Goal: Task Accomplishment & Management: Use online tool/utility

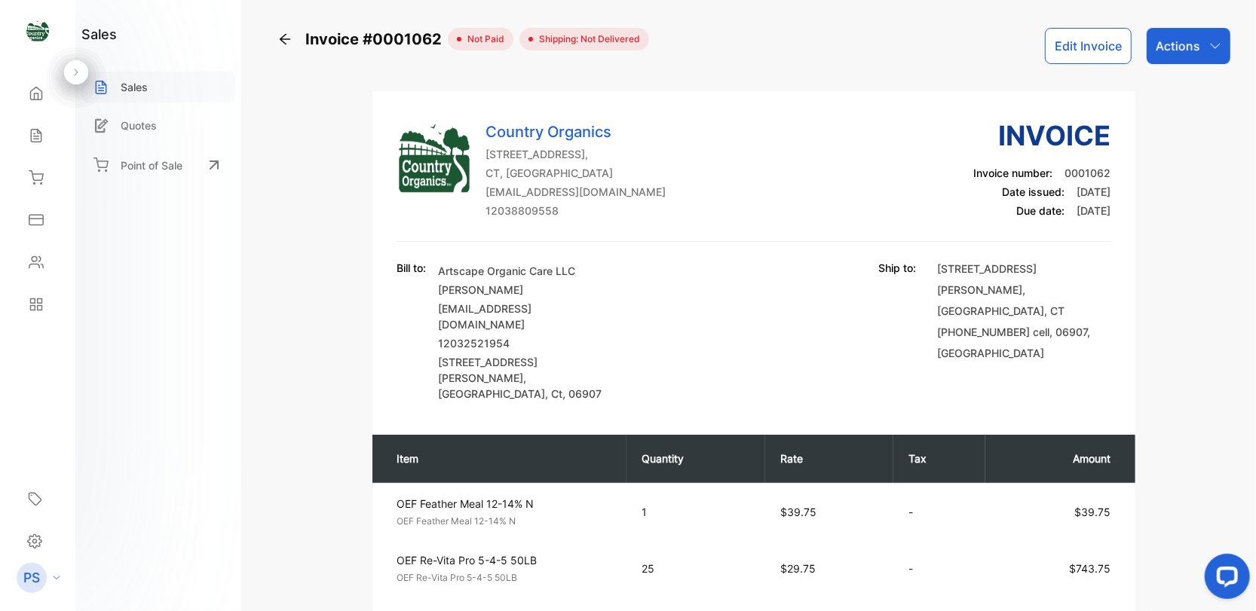
click at [130, 91] on p "Sales" at bounding box center [134, 87] width 27 height 16
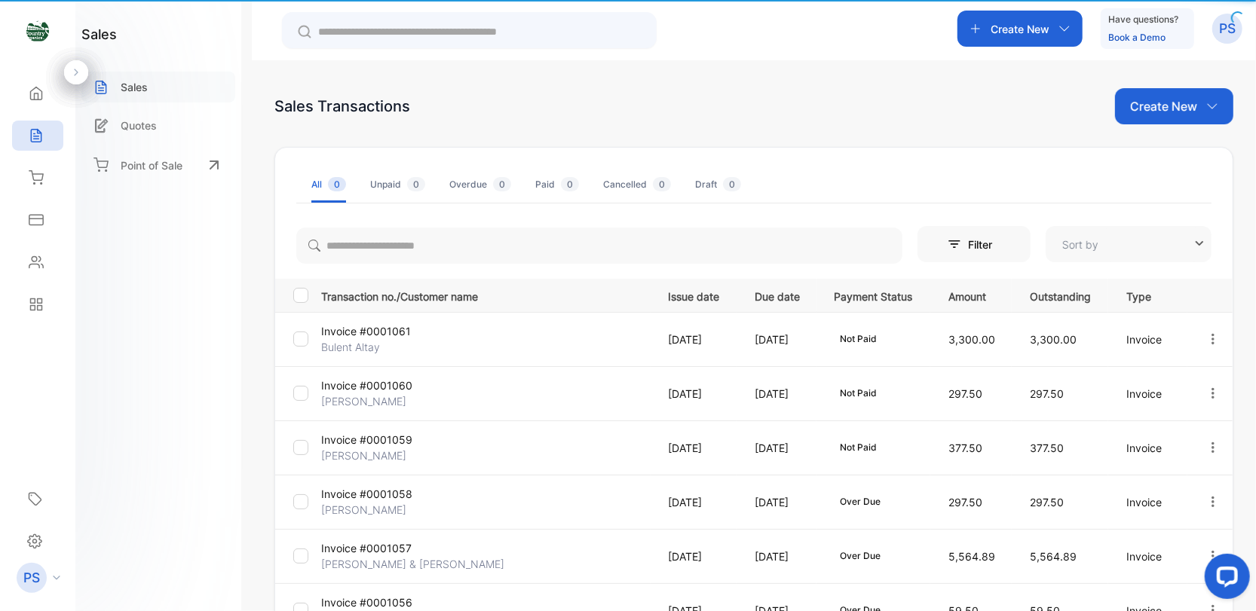
type input "**********"
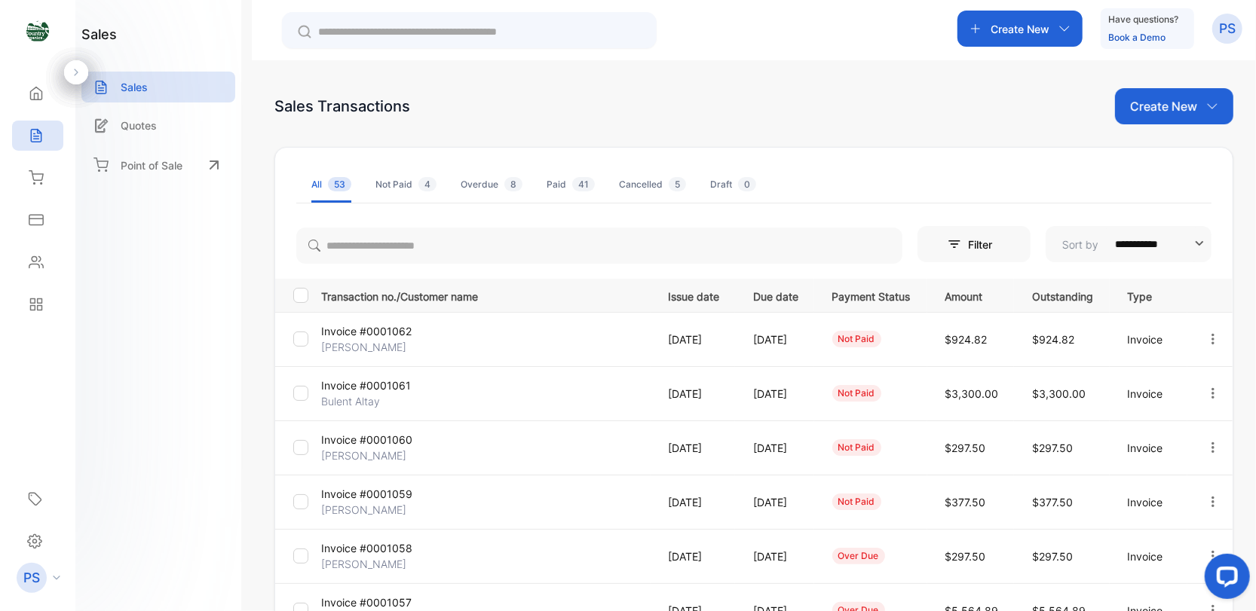
click at [1043, 23] on p "Create New" at bounding box center [1020, 29] width 59 height 16
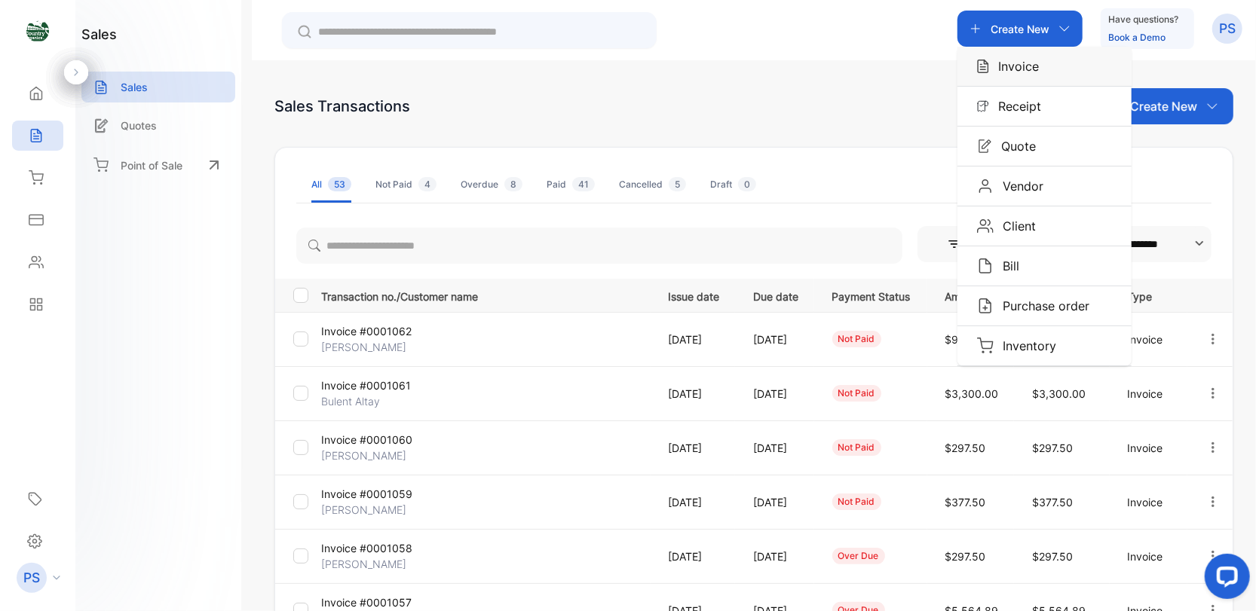
click at [987, 69] on img "button" at bounding box center [983, 66] width 12 height 15
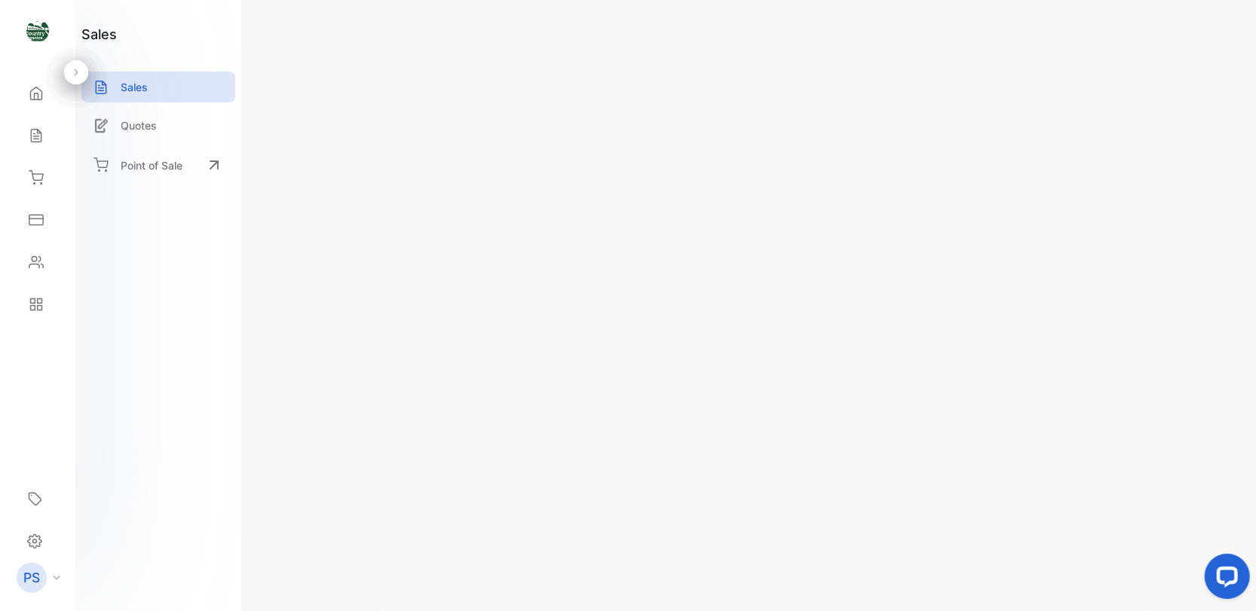
click at [306, 206] on icon at bounding box center [306, 205] width 15 height 15
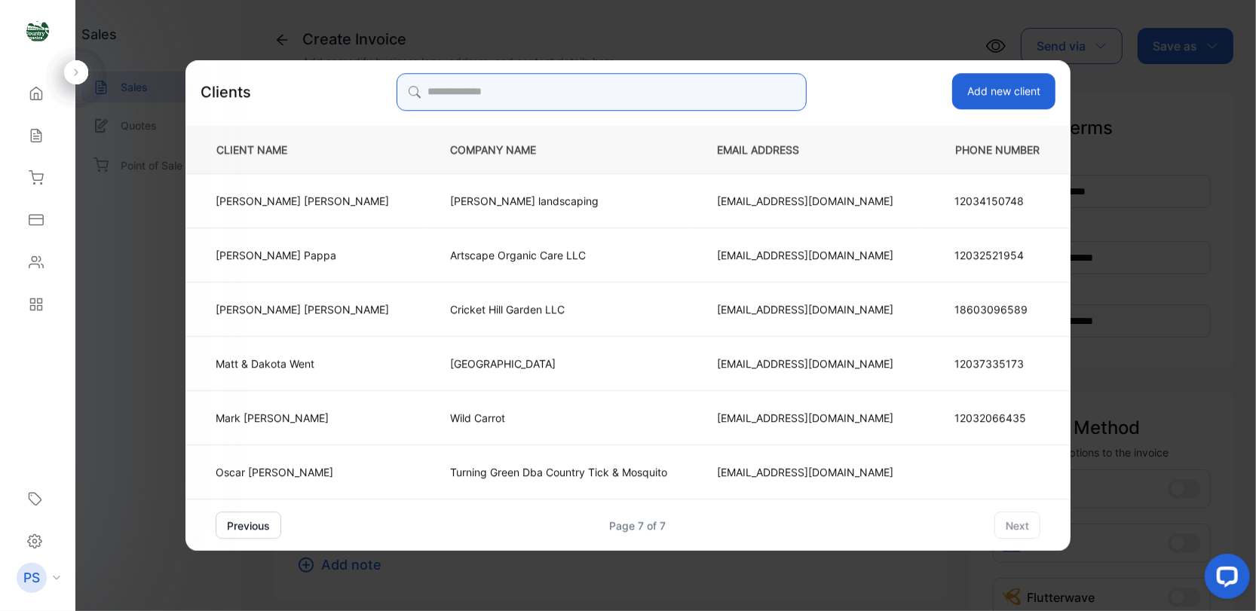
click at [434, 87] on input "search" at bounding box center [602, 92] width 410 height 38
type input "*"
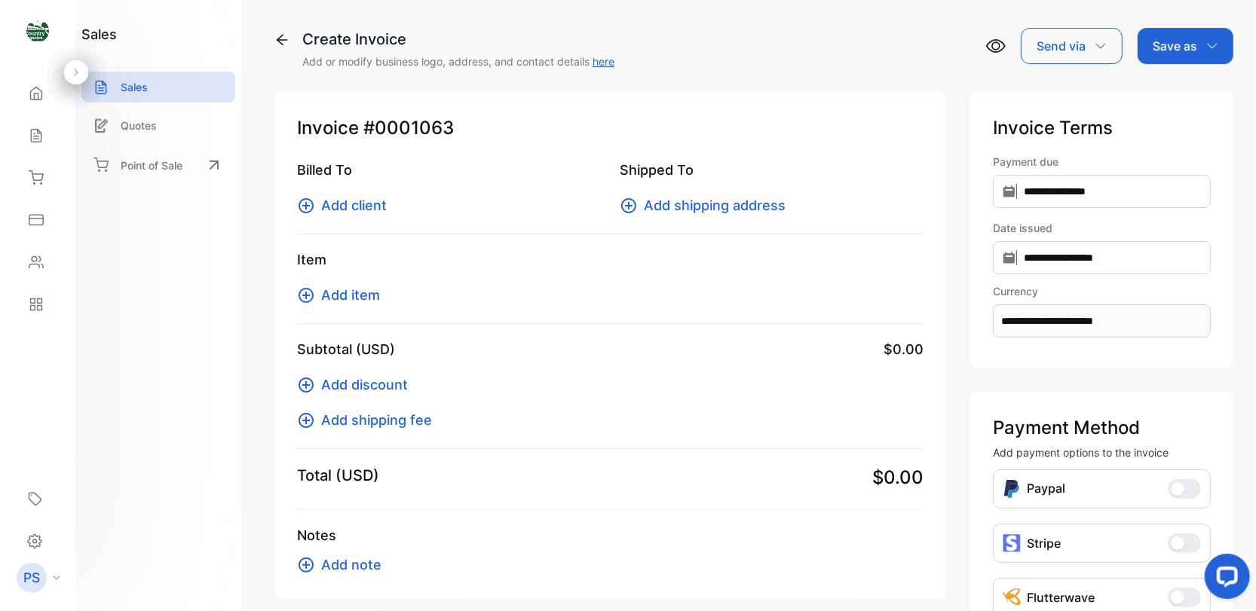
click at [309, 202] on icon at bounding box center [306, 206] width 18 height 18
